Goal: Find specific page/section: Find specific page/section

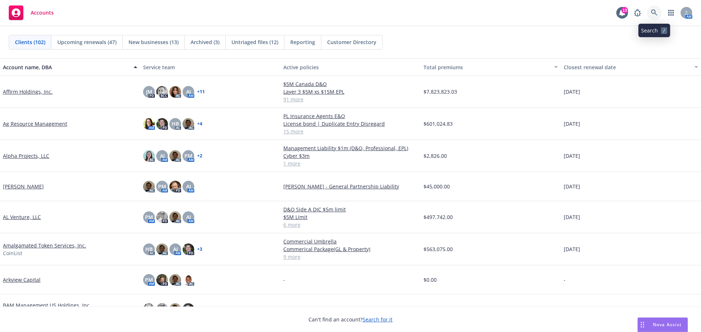
click at [652, 10] on icon at bounding box center [654, 12] width 6 height 6
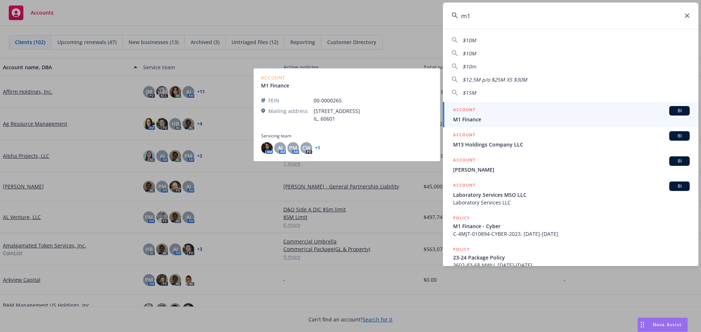
type input "m1"
click at [474, 117] on span "M1 Finance" at bounding box center [571, 120] width 236 height 8
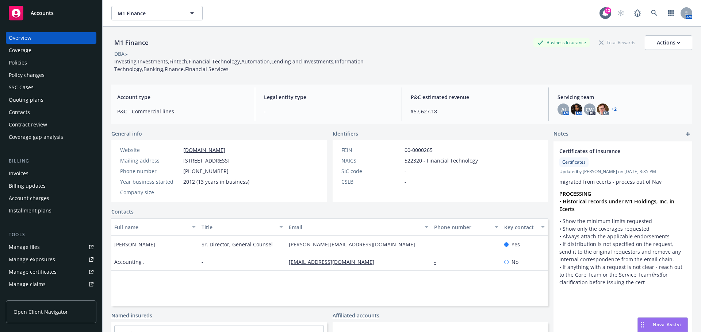
click at [21, 63] on div "Policies" at bounding box center [18, 63] width 18 height 12
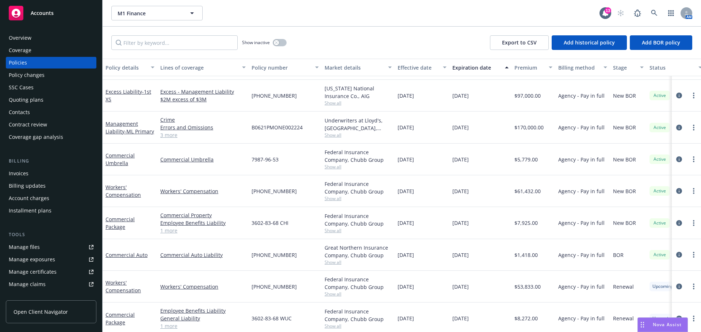
scroll to position [36, 0]
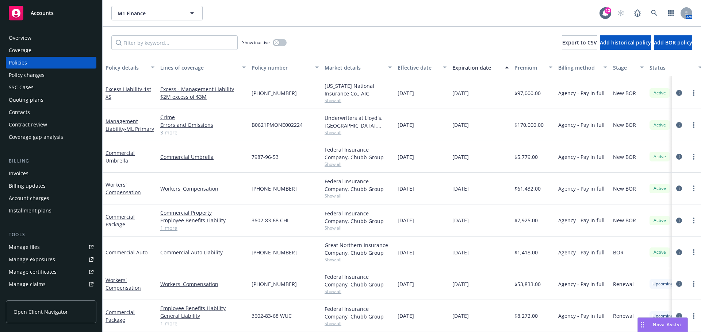
scroll to position [36, 0]
click at [23, 37] on div "Overview" at bounding box center [20, 38] width 23 height 12
